Goal: Find specific page/section: Find specific page/section

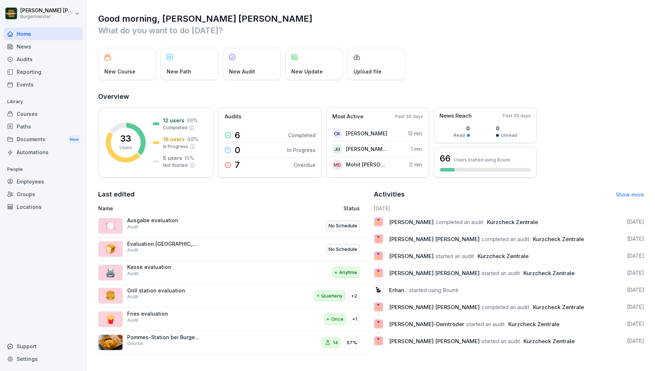
click at [32, 55] on div "Audits" at bounding box center [43, 59] width 79 height 13
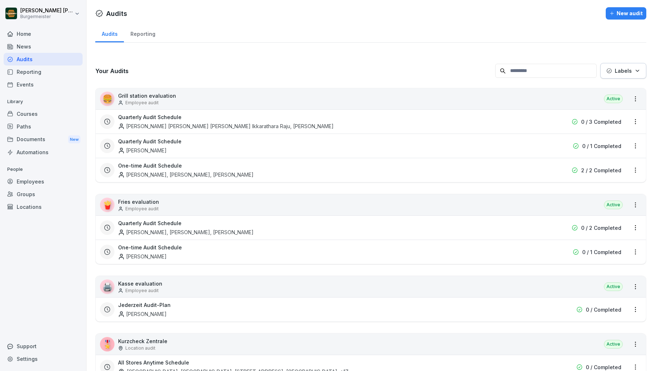
click at [44, 31] on div "Home" at bounding box center [43, 34] width 79 height 13
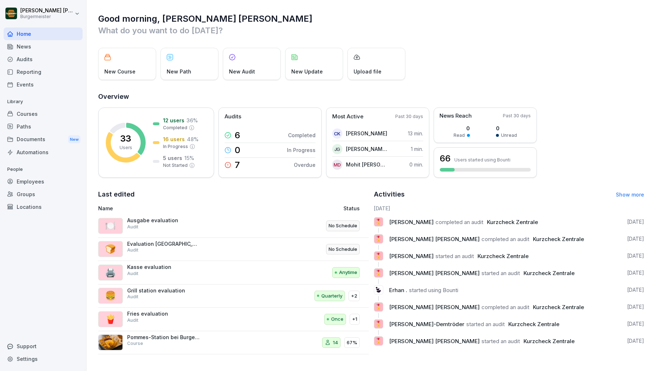
click at [36, 63] on div "Audits" at bounding box center [43, 59] width 79 height 13
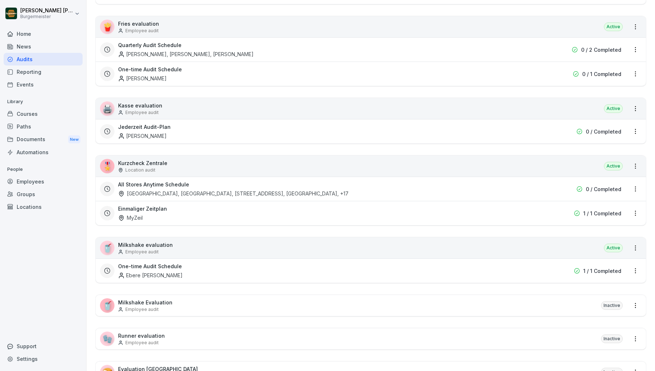
scroll to position [237, 0]
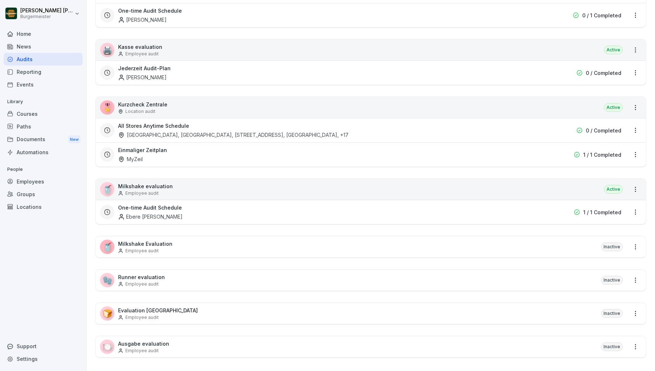
click at [151, 108] on p "Location audit" at bounding box center [140, 111] width 30 height 7
